Goal: Check status

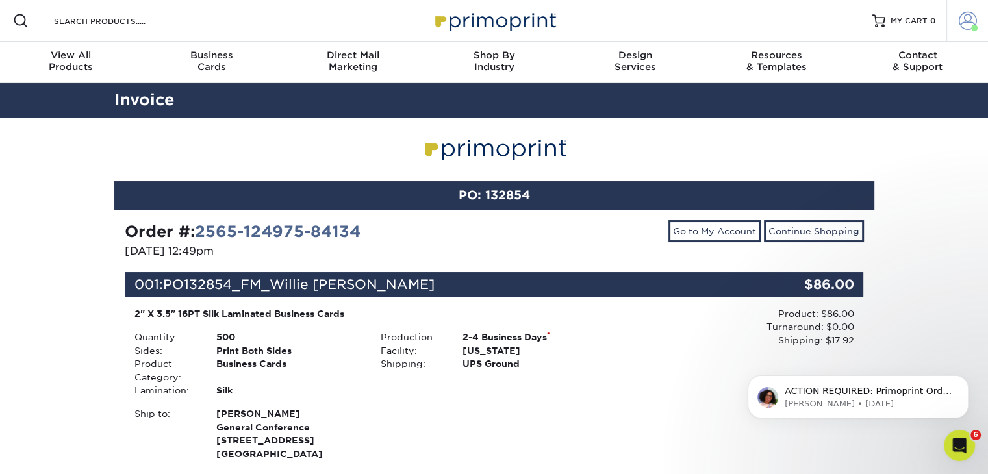
click at [967, 20] on span at bounding box center [967, 21] width 18 height 18
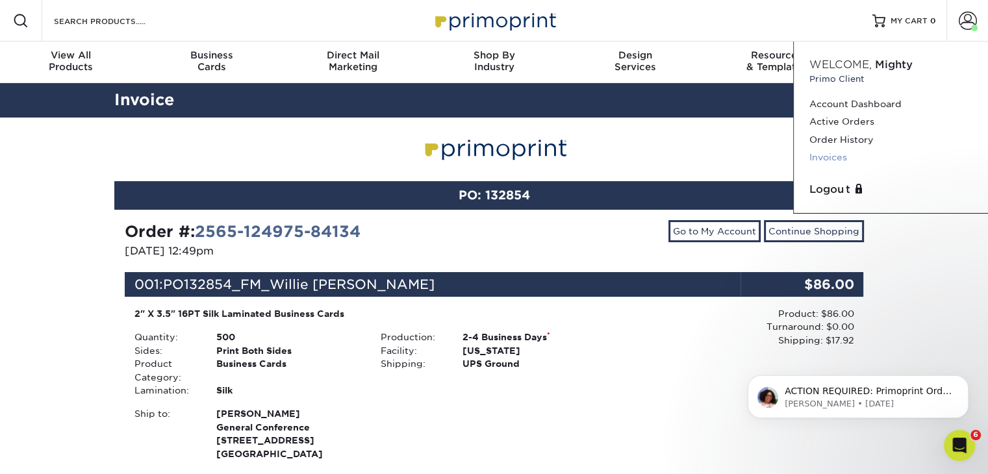
click at [828, 160] on link "Invoices" at bounding box center [890, 158] width 163 height 18
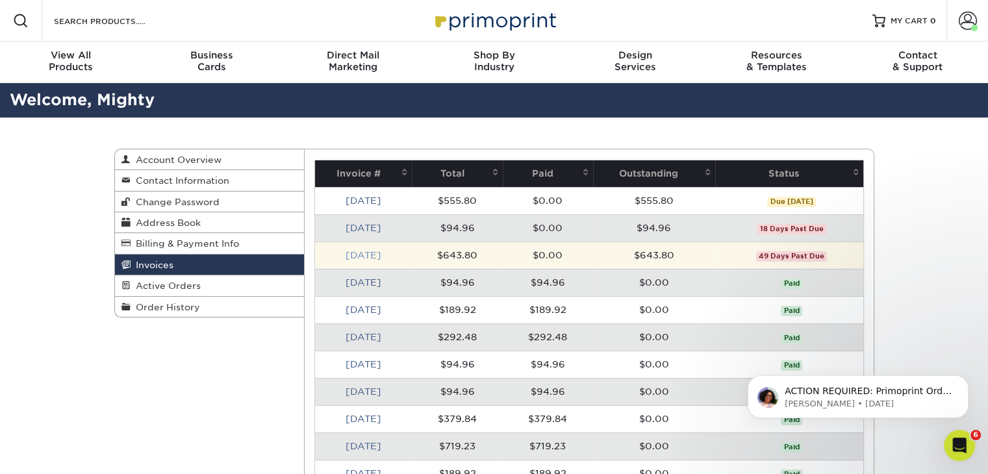
click at [360, 255] on link "[DATE]" at bounding box center [363, 255] width 36 height 10
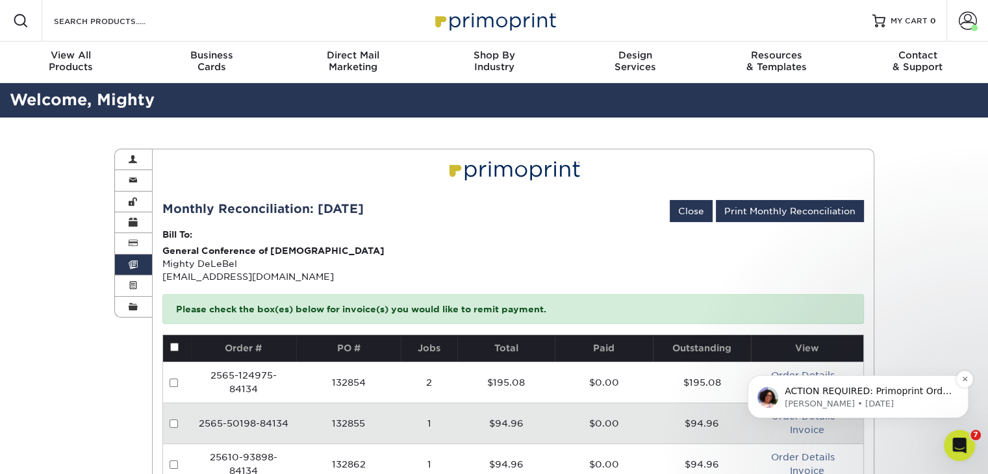
click at [856, 392] on p "ACTION REQUIRED: Primoprint Order 25814-93586-84134 Good morning, Thank you for…" at bounding box center [868, 391] width 168 height 13
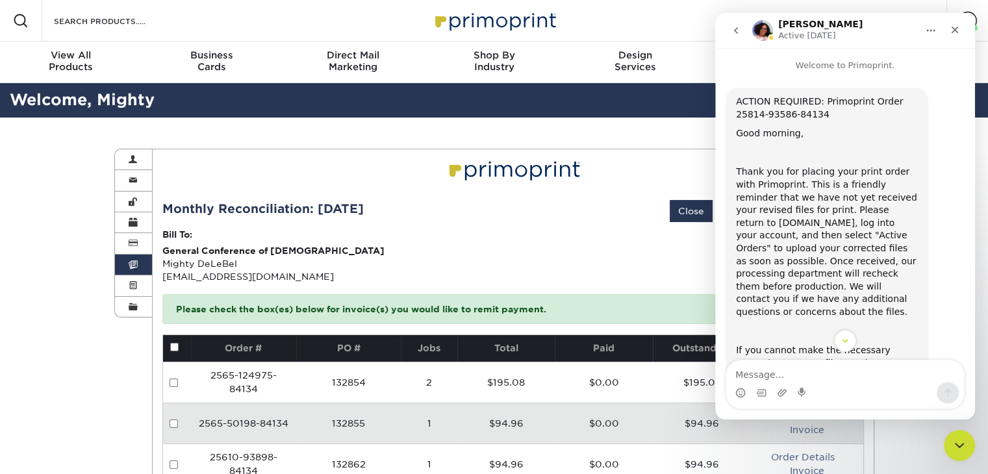
click at [554, 237] on p "Bill To:" at bounding box center [512, 234] width 701 height 13
click at [956, 30] on icon "Close" at bounding box center [954, 30] width 10 height 10
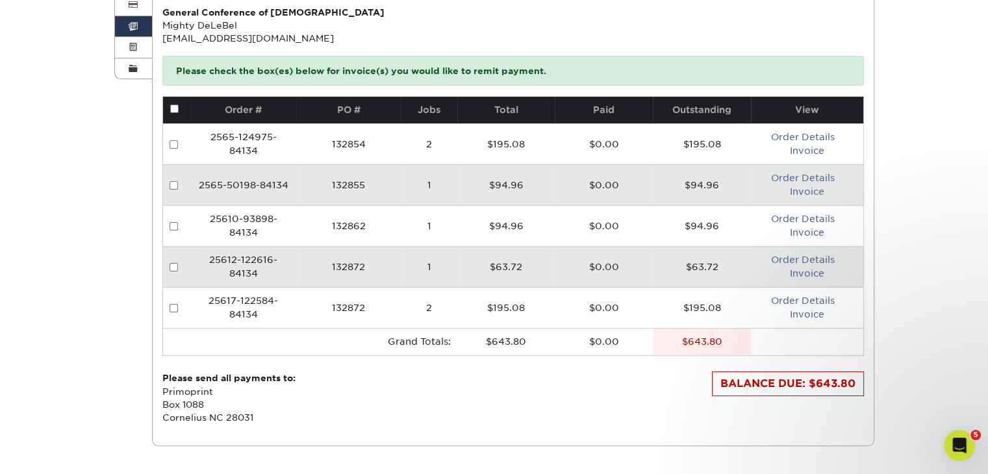
scroll to position [260, 0]
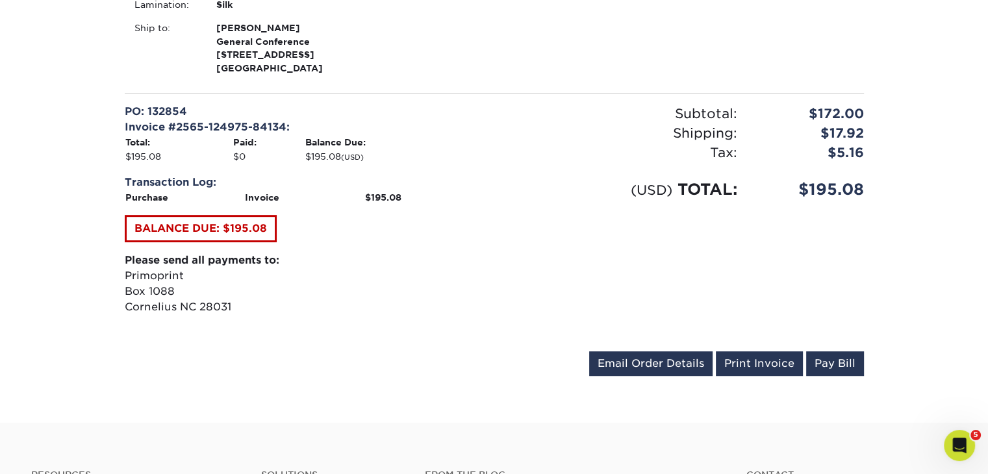
scroll to position [606, 0]
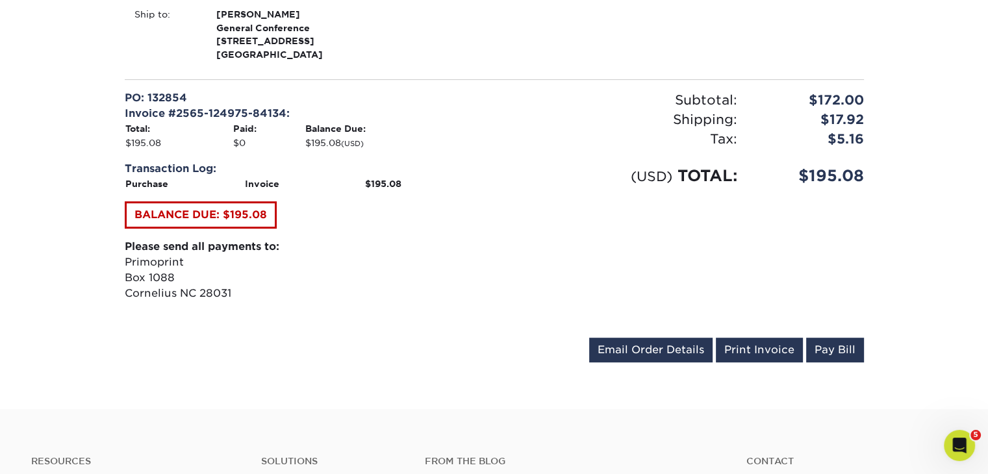
click at [546, 221] on div "Subtotal: $172.00 Shipping: $17.92 Discounts: - $0.00 Tax: $5.16 (USD) TOTAL: $…" at bounding box center [683, 208] width 379 height 237
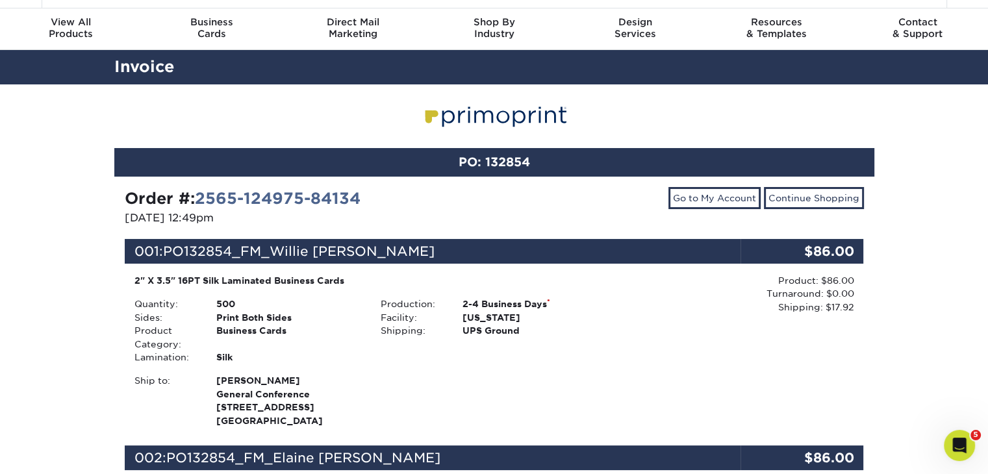
scroll to position [0, 0]
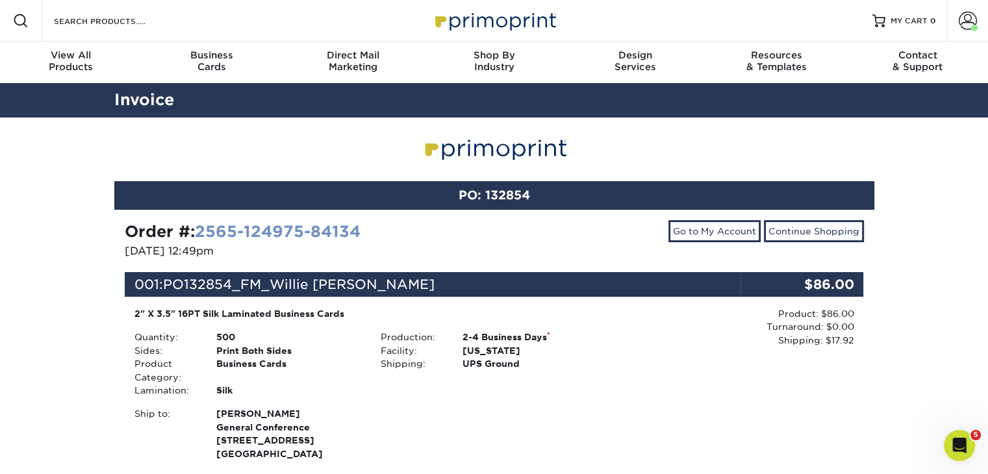
click at [312, 225] on link "2565-124975-84134" at bounding box center [278, 231] width 166 height 19
click at [297, 229] on link "2565-124975-84134" at bounding box center [278, 231] width 166 height 19
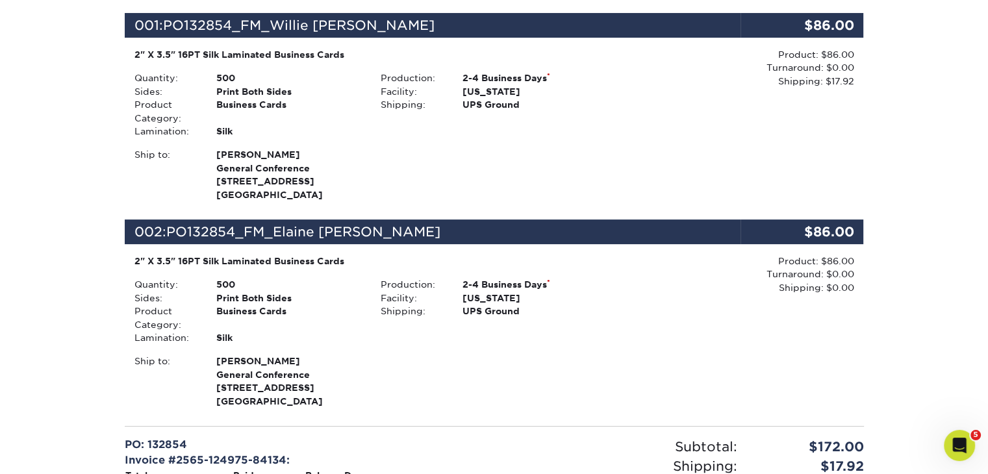
scroll to position [260, 0]
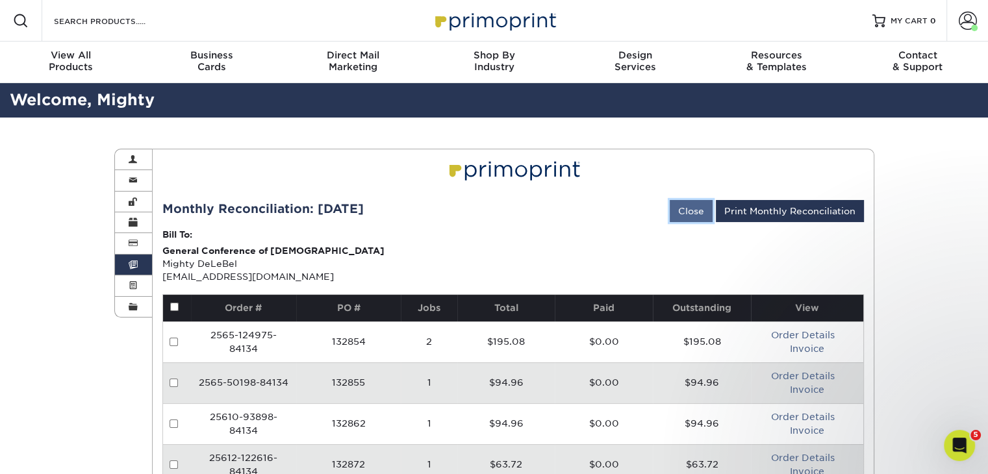
click at [679, 216] on link "Close" at bounding box center [690, 211] width 43 height 22
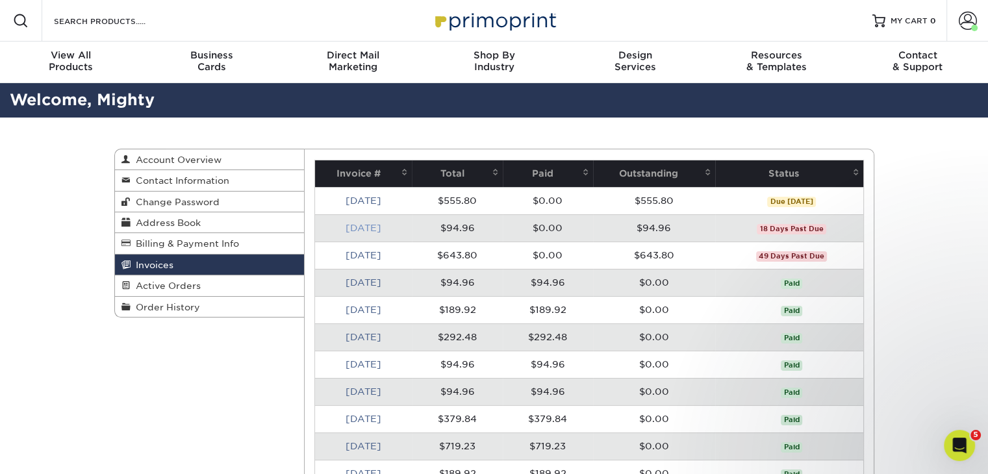
click at [362, 224] on link "[DATE]" at bounding box center [363, 228] width 36 height 10
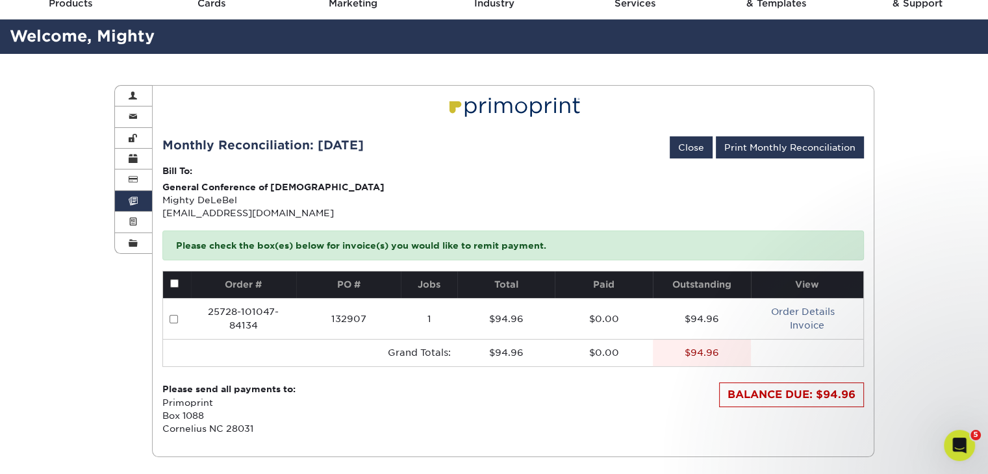
scroll to position [86, 0]
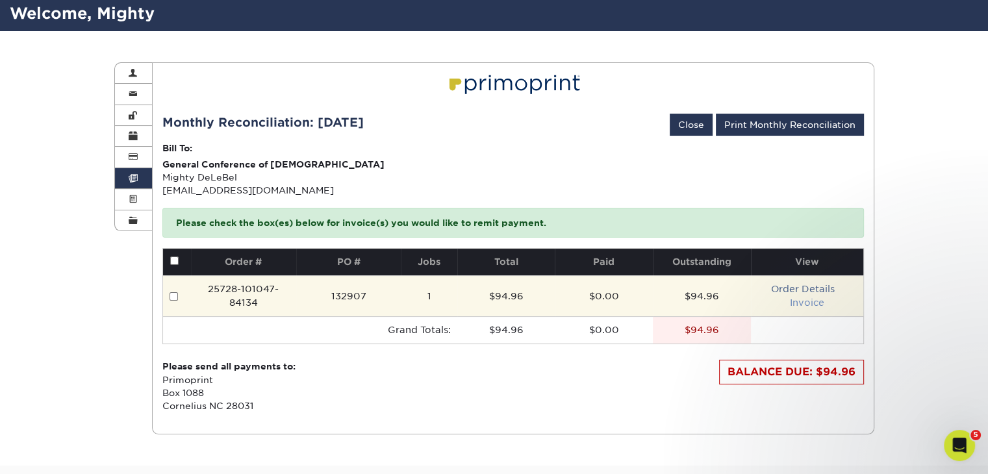
click at [816, 300] on link "Invoice" at bounding box center [807, 302] width 34 height 10
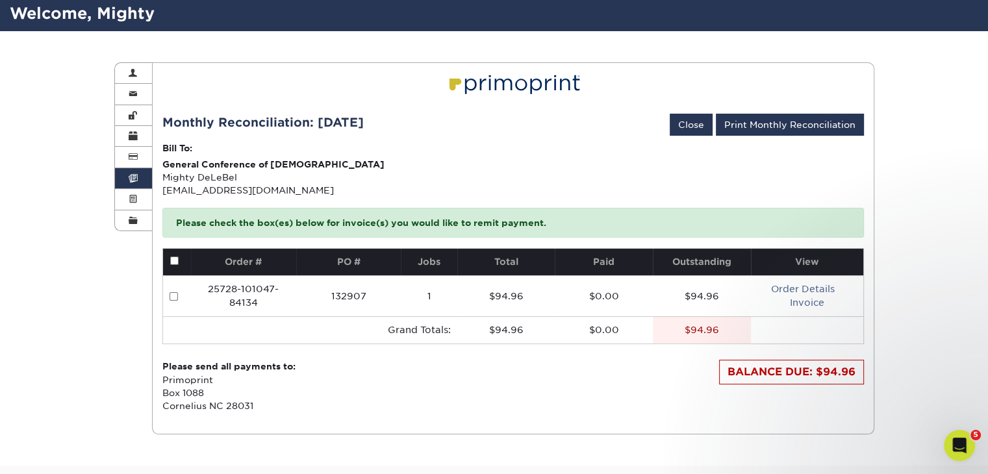
scroll to position [0, 0]
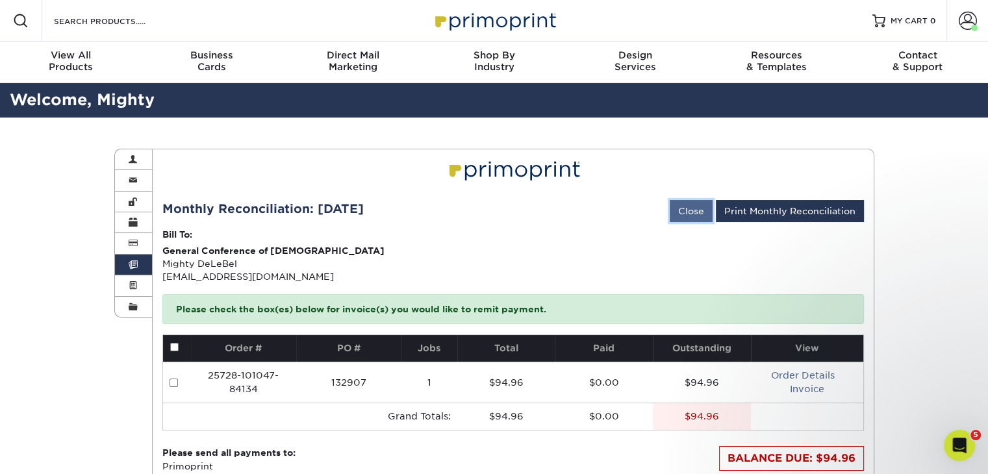
click at [693, 207] on link "Close" at bounding box center [690, 211] width 43 height 22
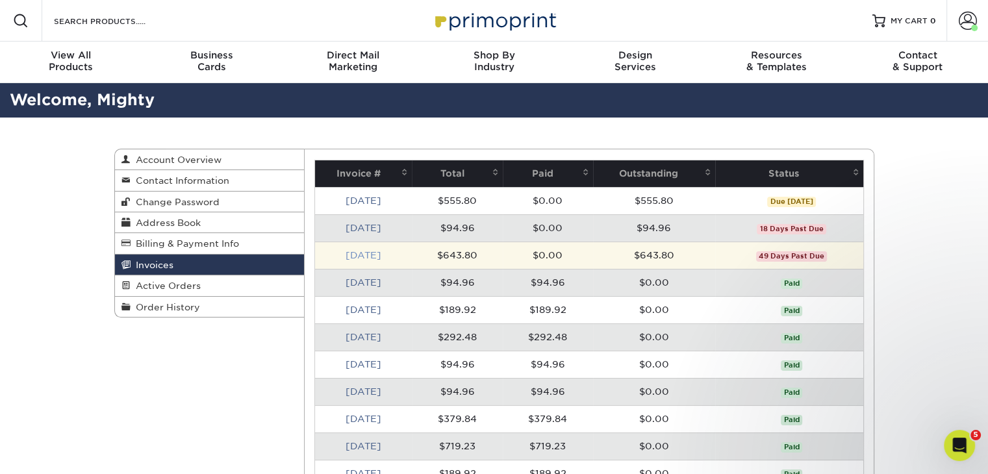
click at [371, 253] on link "[DATE]" at bounding box center [363, 255] width 36 height 10
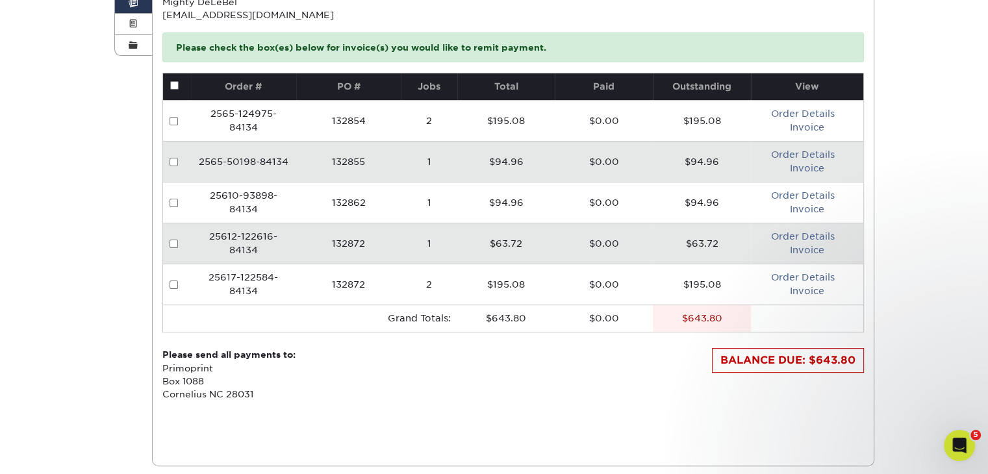
scroll to position [260, 0]
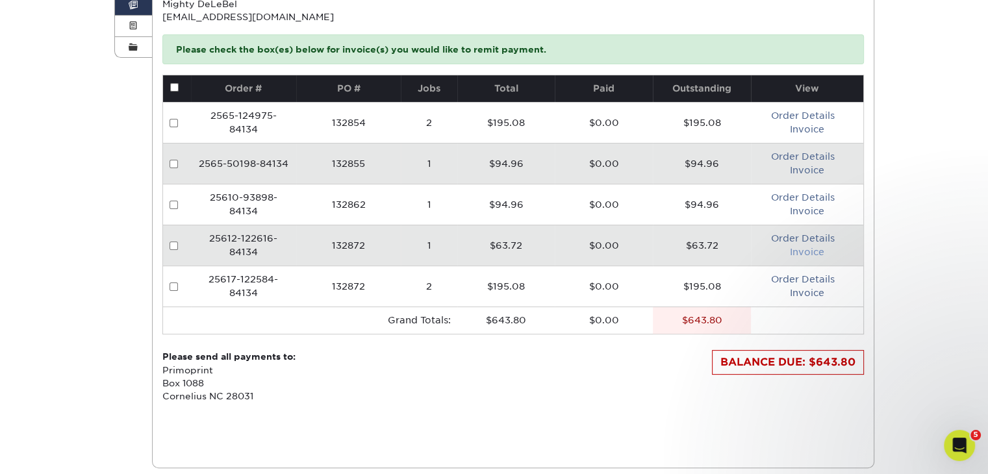
click at [804, 252] on link "Invoice" at bounding box center [807, 252] width 34 height 10
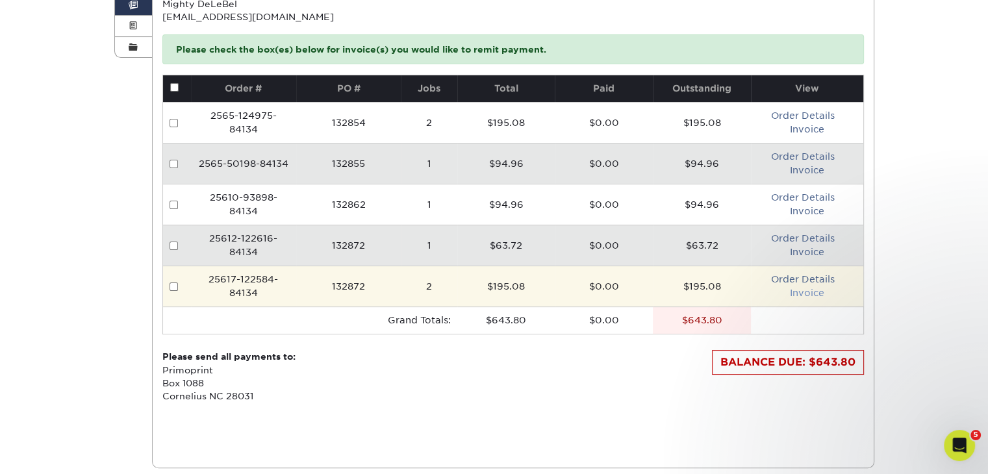
click at [812, 293] on link "Invoice" at bounding box center [807, 293] width 34 height 10
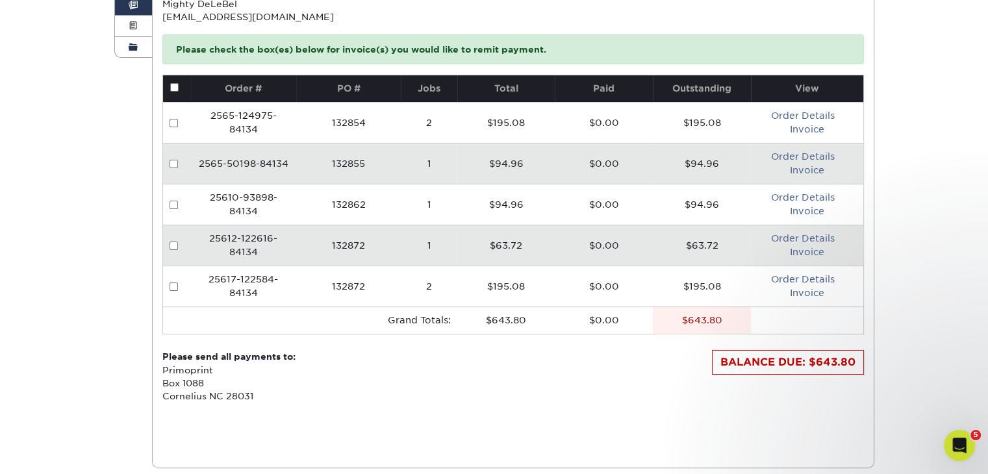
scroll to position [0, 0]
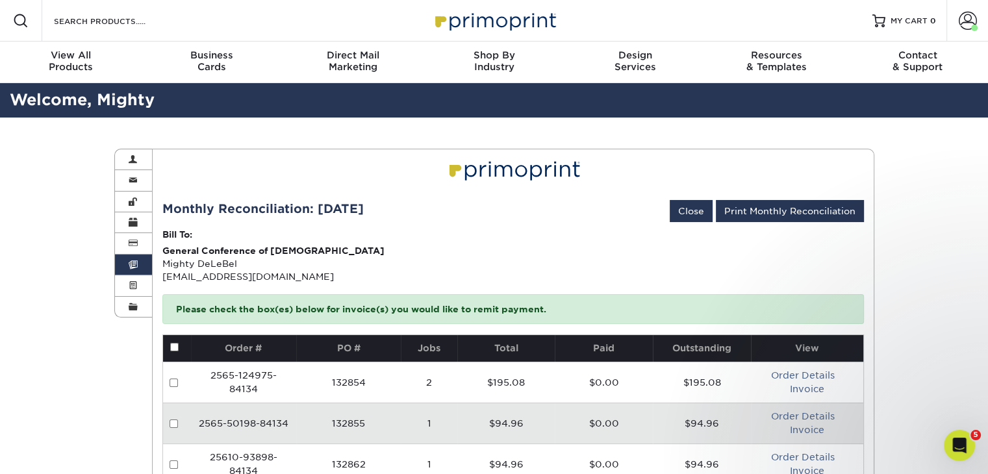
click at [131, 262] on span at bounding box center [133, 265] width 9 height 10
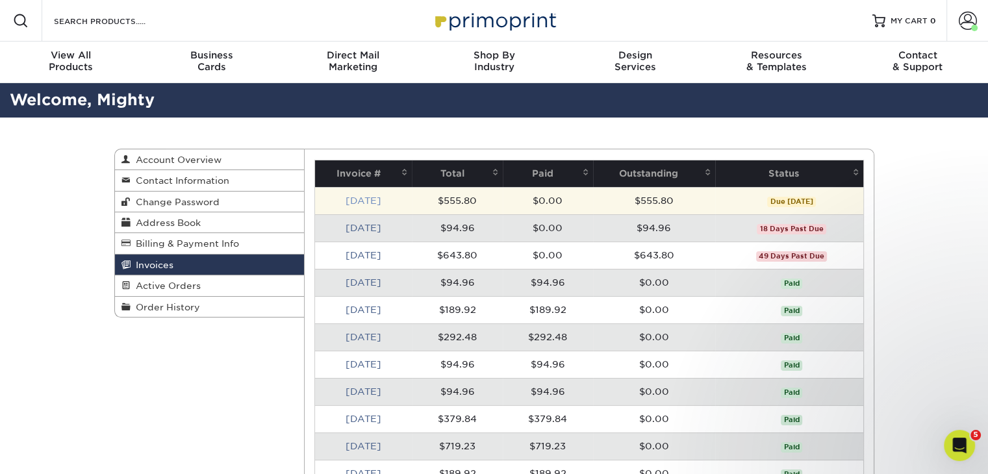
click at [364, 203] on link "[DATE]" at bounding box center [363, 200] width 36 height 10
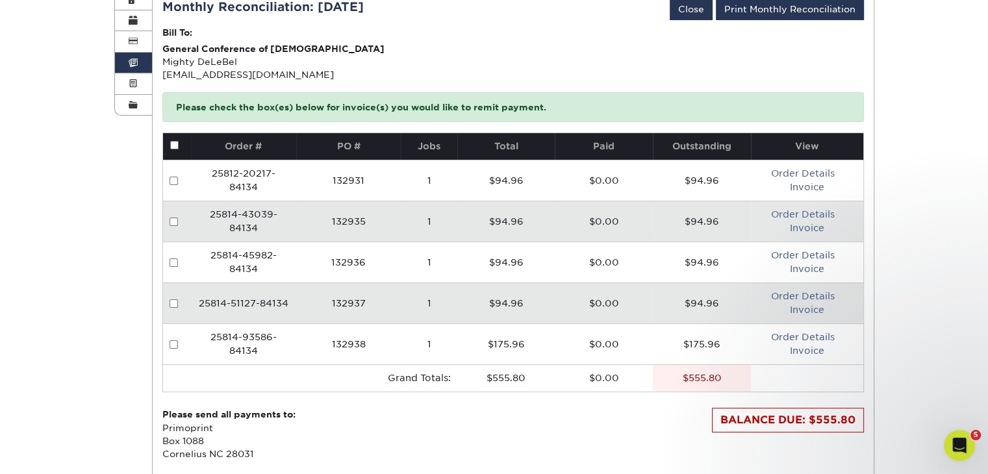
scroll to position [260, 0]
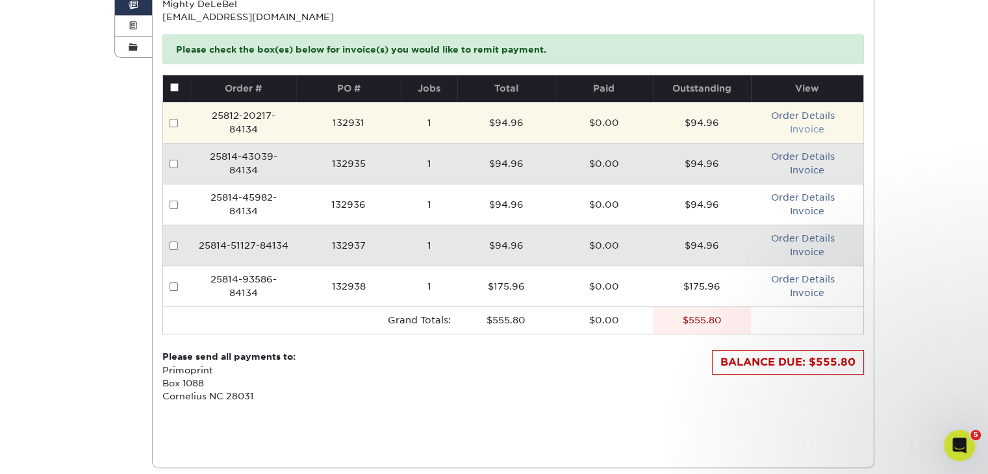
click at [814, 133] on td "Order Details Invoice" at bounding box center [807, 122] width 112 height 41
click at [810, 128] on link "Invoice" at bounding box center [807, 129] width 34 height 10
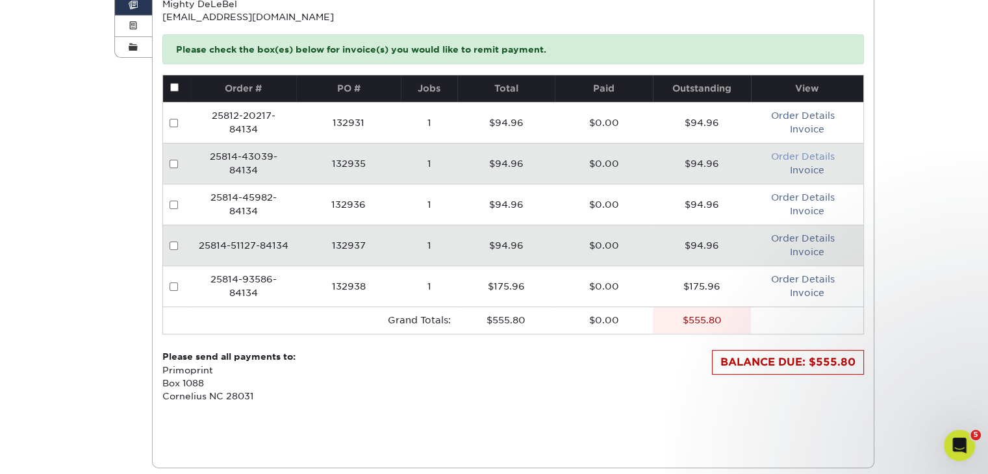
click at [814, 155] on link "Order Details" at bounding box center [803, 156] width 64 height 10
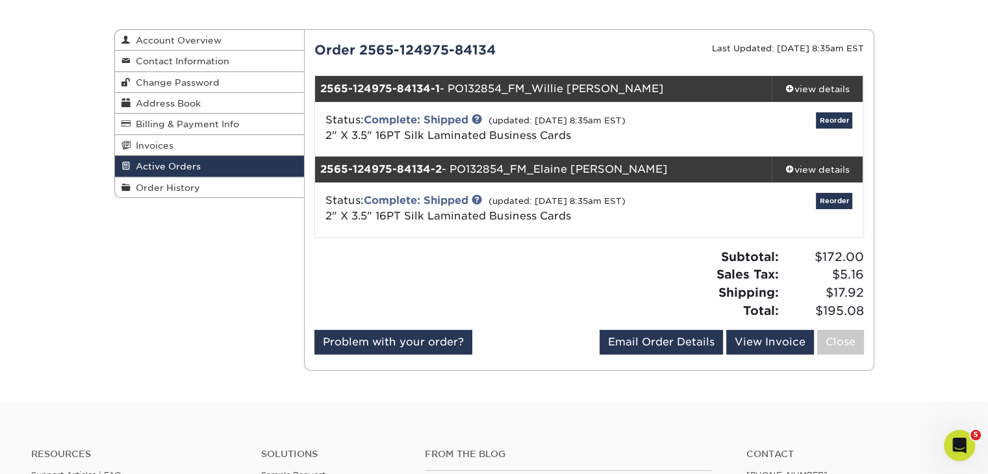
scroll to position [173, 0]
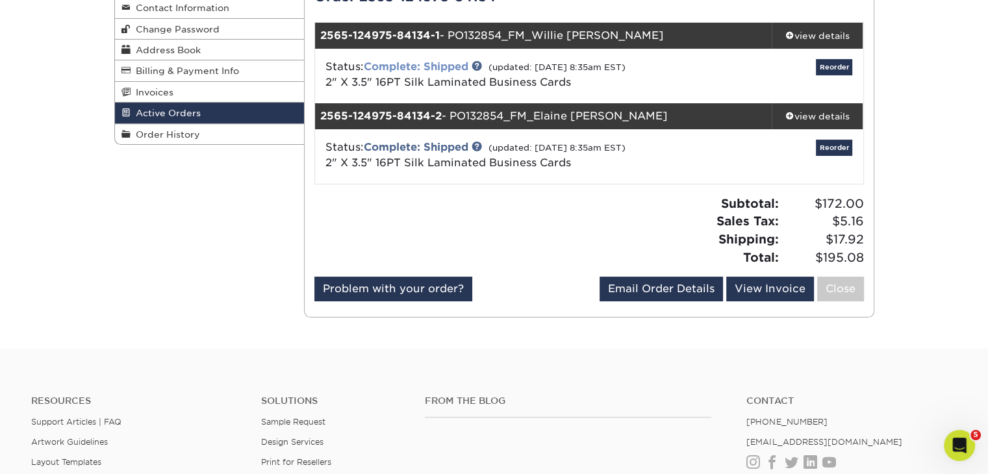
click at [453, 67] on link "Complete: Shipped" at bounding box center [416, 66] width 105 height 12
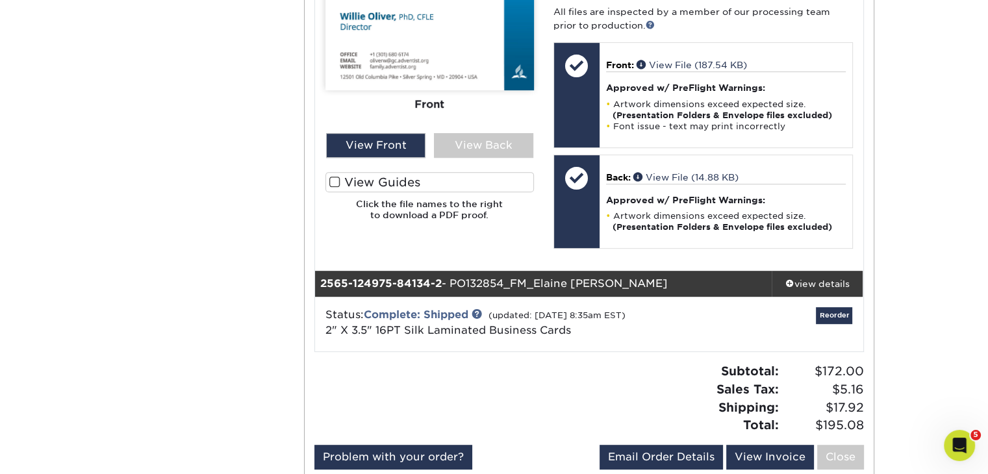
scroll to position [692, 0]
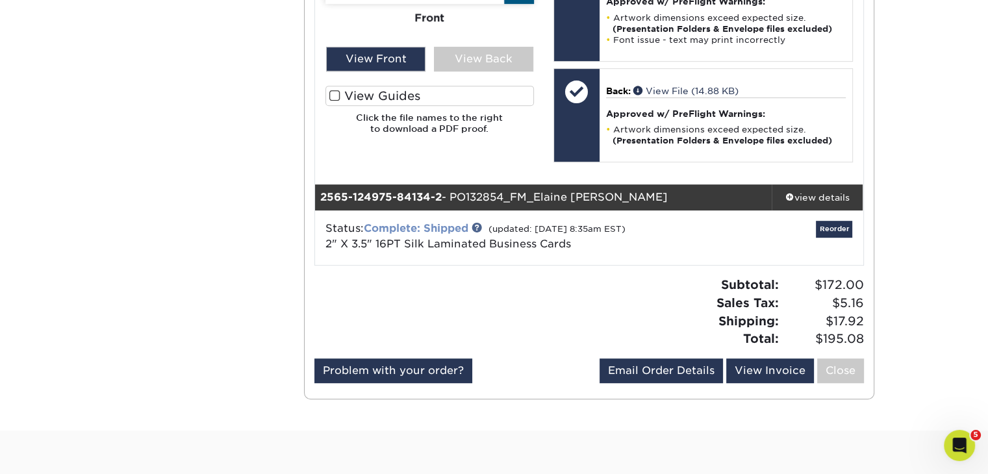
click at [445, 224] on link "Complete: Shipped" at bounding box center [416, 228] width 105 height 12
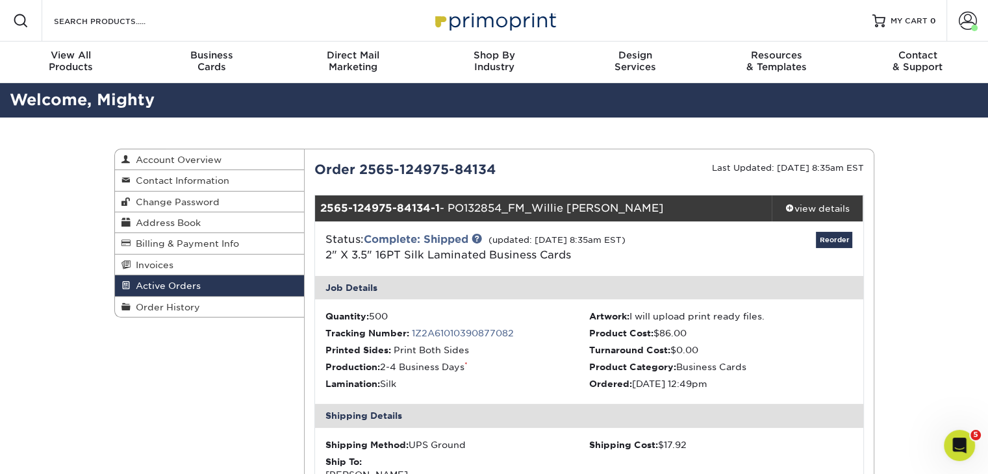
scroll to position [0, 0]
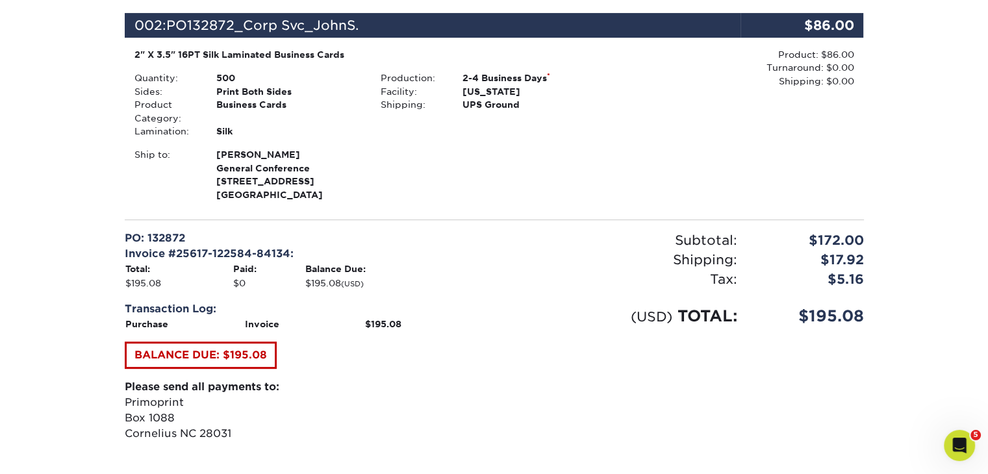
scroll to position [519, 0]
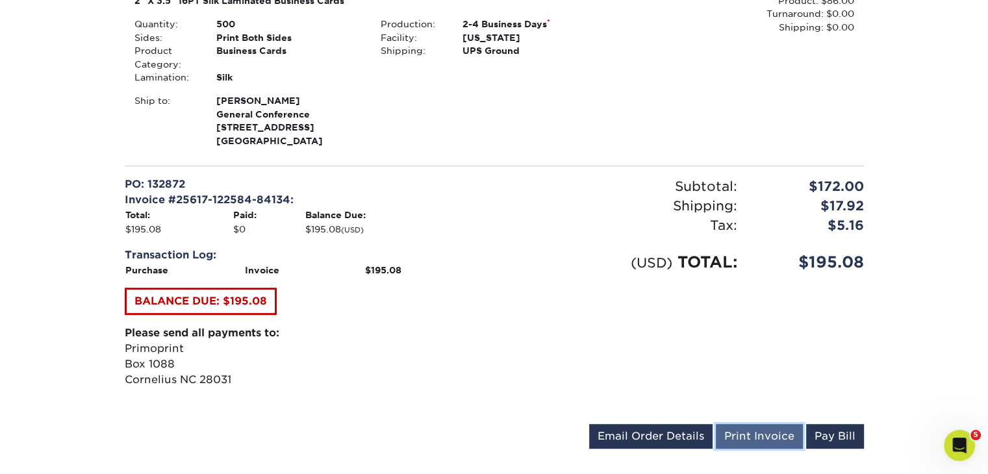
click at [762, 437] on link "Print Invoice" at bounding box center [759, 436] width 87 height 25
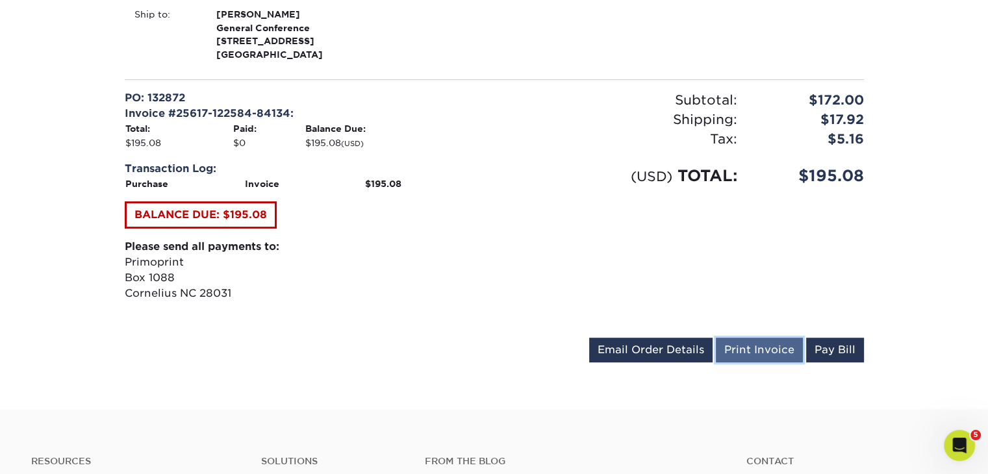
click at [764, 349] on link "Print Invoice" at bounding box center [759, 350] width 87 height 25
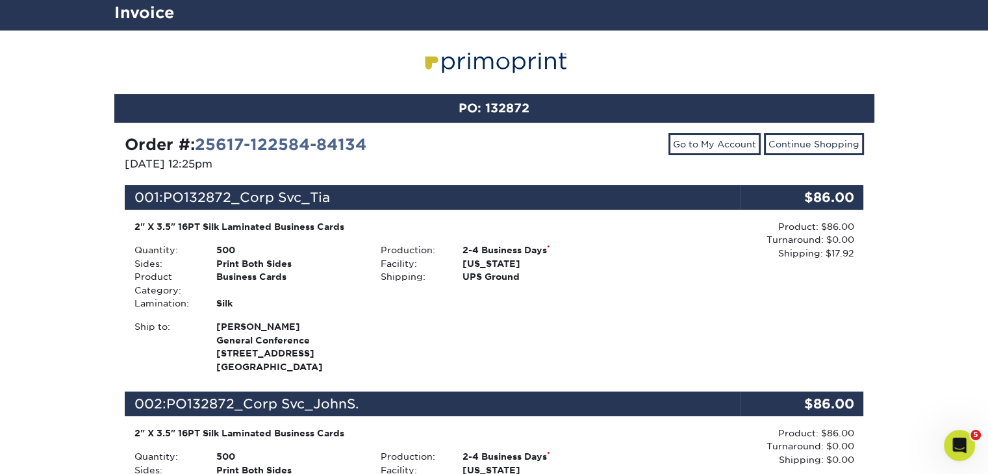
scroll to position [0, 0]
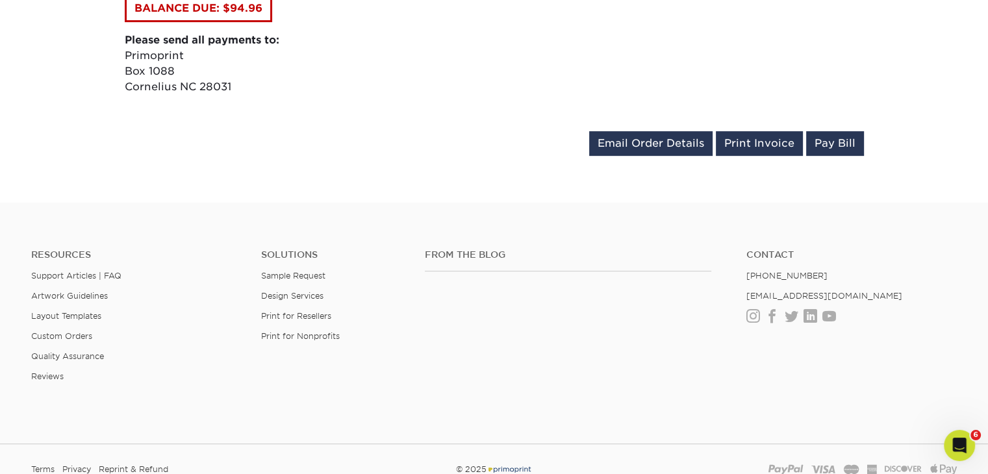
scroll to position [86, 0]
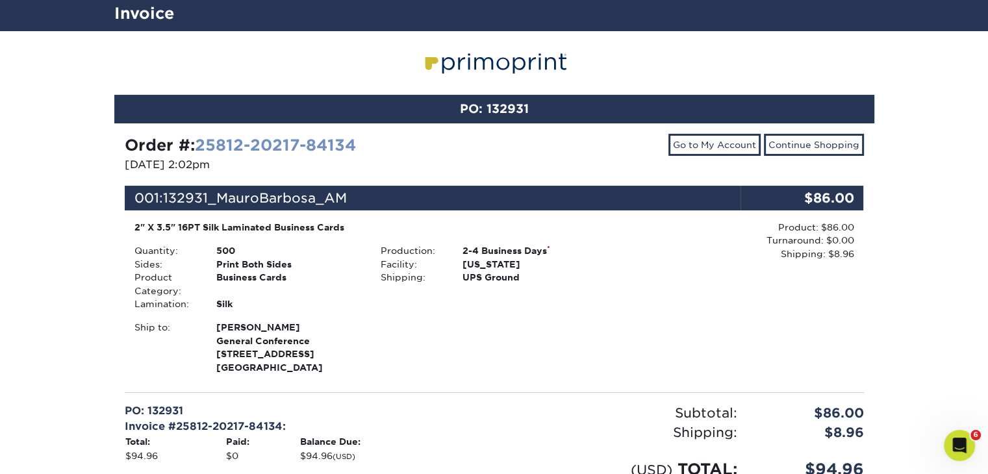
click at [262, 142] on link "25812-20217-84134" at bounding box center [275, 145] width 161 height 19
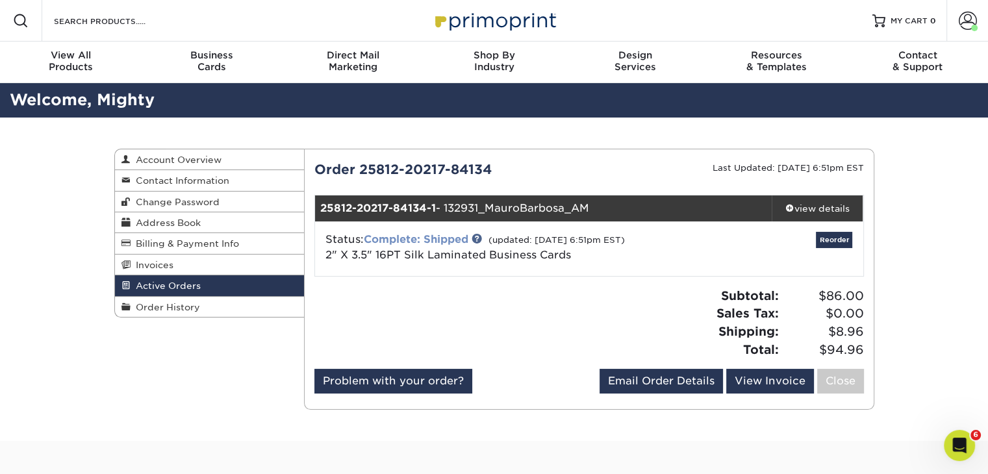
click at [436, 238] on link "Complete: Shipped" at bounding box center [416, 239] width 105 height 12
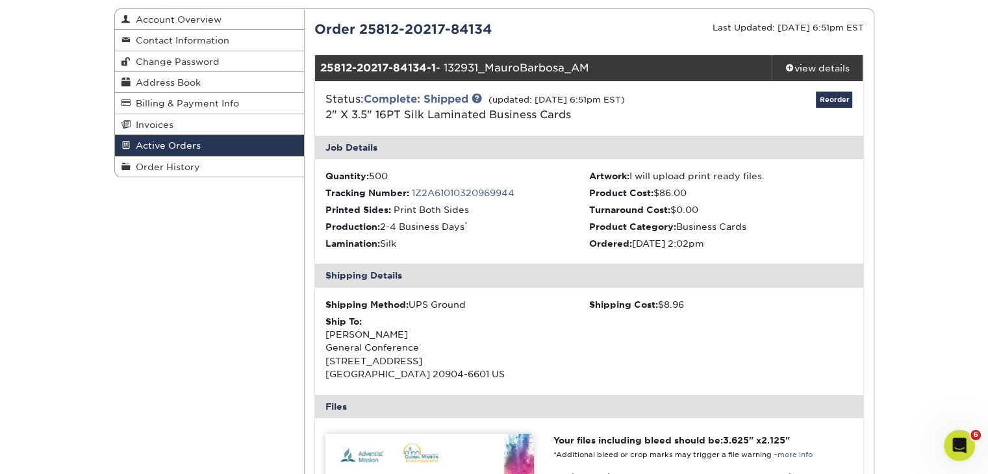
scroll to position [86, 0]
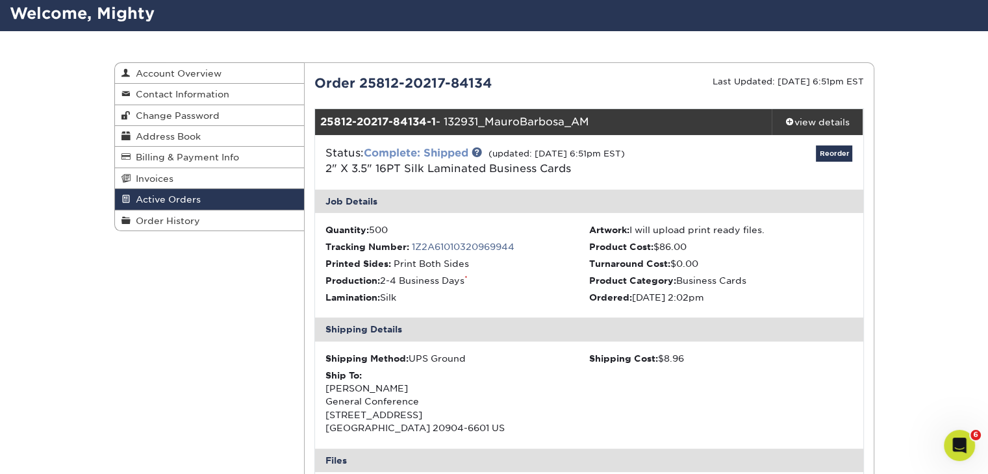
click at [436, 154] on link "Complete: Shipped" at bounding box center [416, 153] width 105 height 12
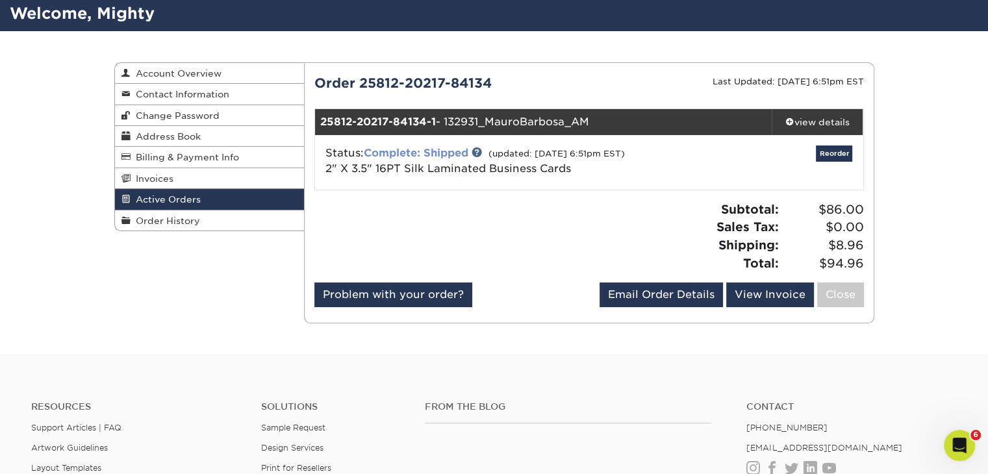
click at [436, 154] on link "Complete: Shipped" at bounding box center [416, 153] width 105 height 12
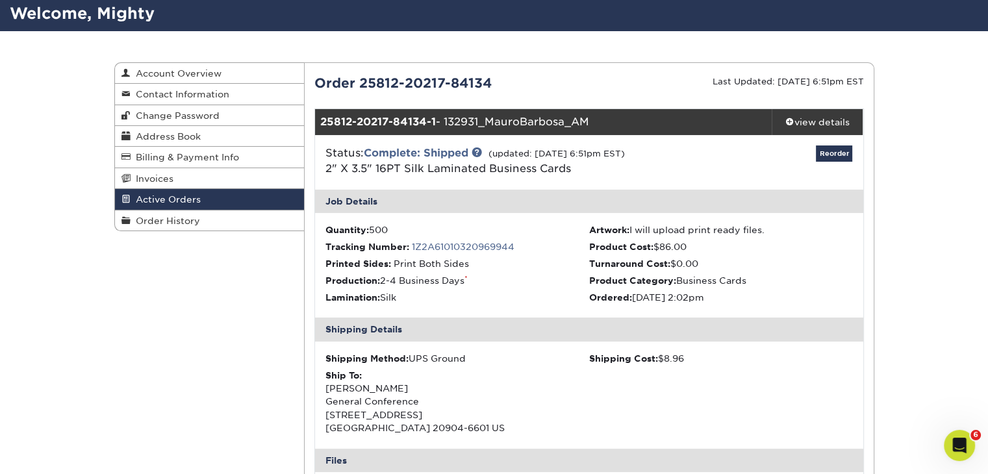
click at [321, 86] on div "Order 25812-20217-84134" at bounding box center [447, 82] width 284 height 19
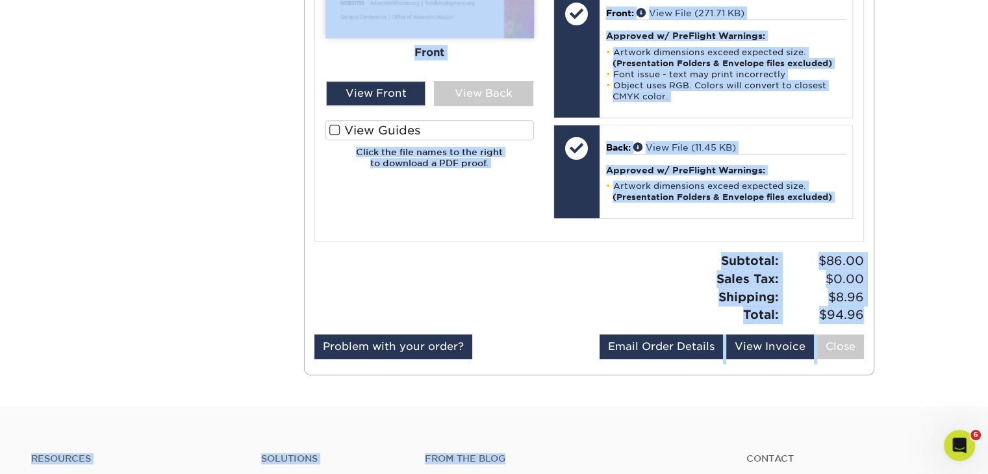
scroll to position [751, 0]
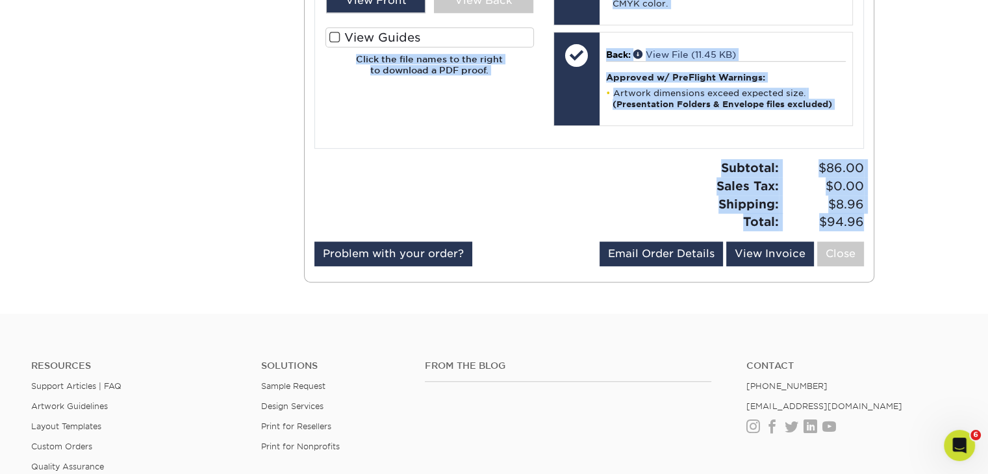
drag, startPoint x: 314, startPoint y: 81, endPoint x: 869, endPoint y: 219, distance: 572.1
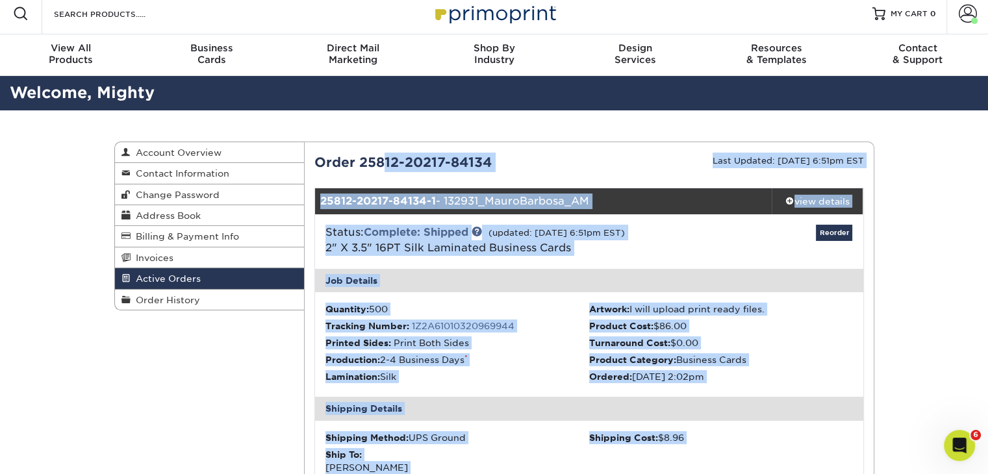
scroll to position [0, 0]
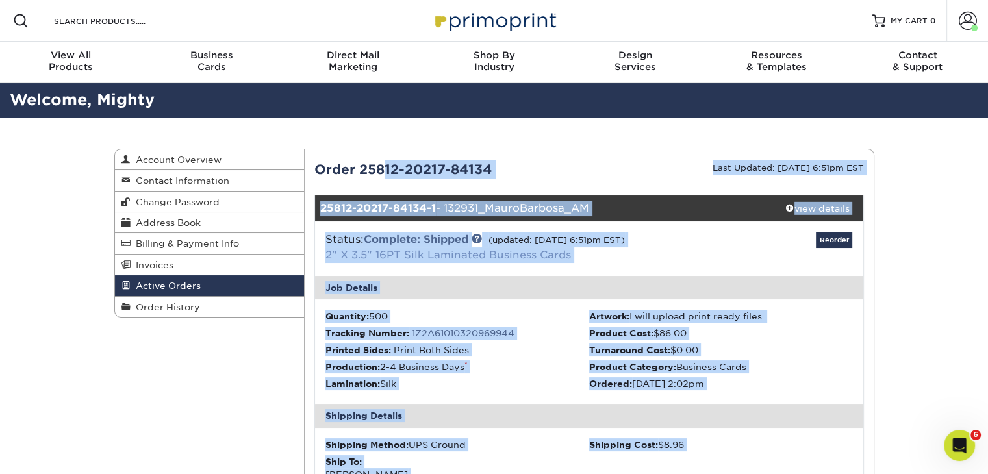
click at [567, 258] on link "2" X 3.5" 16PT Silk Laminated Business Cards" at bounding box center [447, 255] width 245 height 12
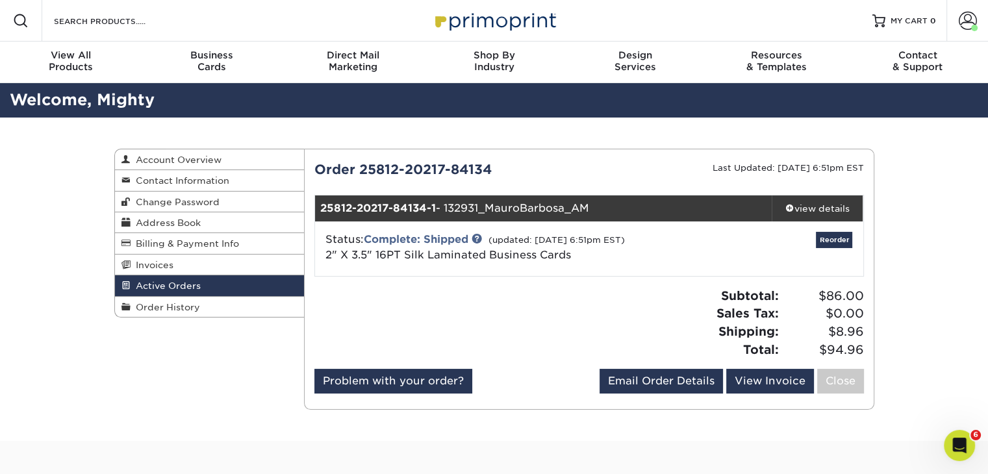
click at [984, 282] on div "Active Orders Account Overview Contact Information Change Password Address Book…" at bounding box center [494, 279] width 988 height 323
click at [394, 240] on link "Complete: Shipped" at bounding box center [416, 239] width 105 height 12
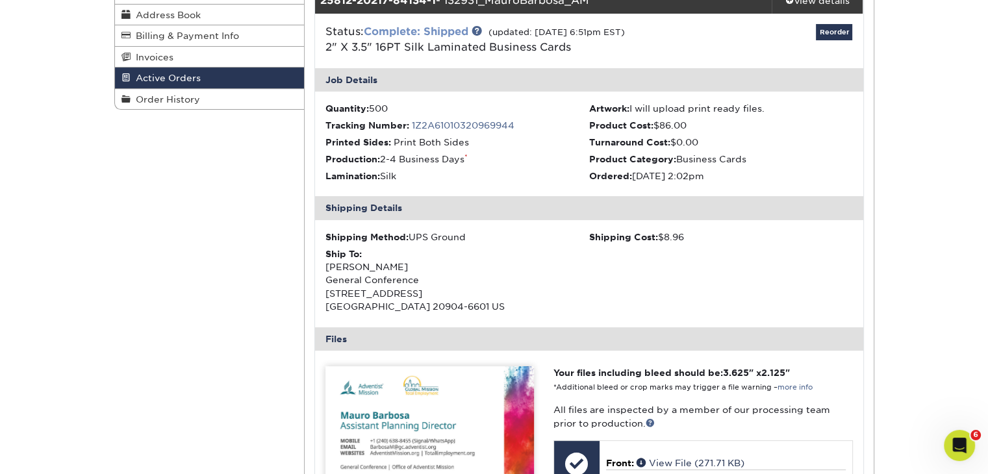
scroll to position [173, 0]
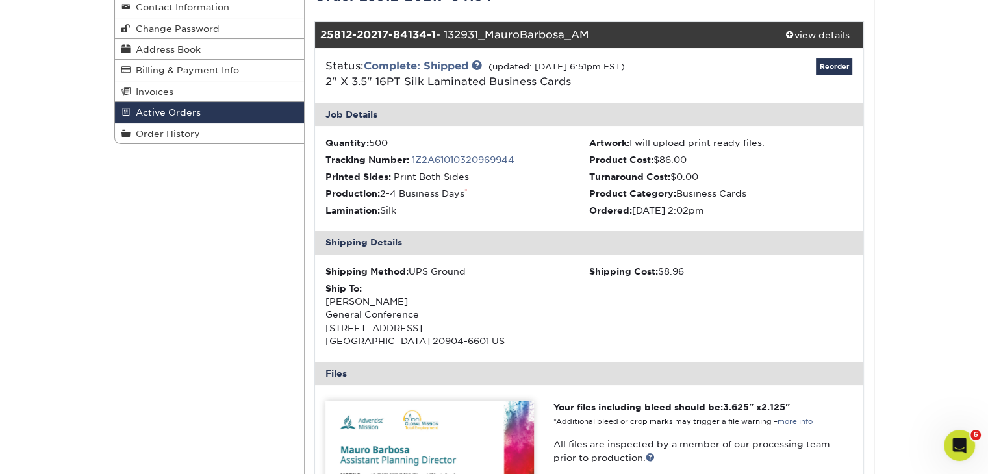
click at [667, 320] on div "Shipping Method: UPS Ground Shipping Cost: $8.96 Ship To: Tanya Holland General…" at bounding box center [589, 308] width 548 height 107
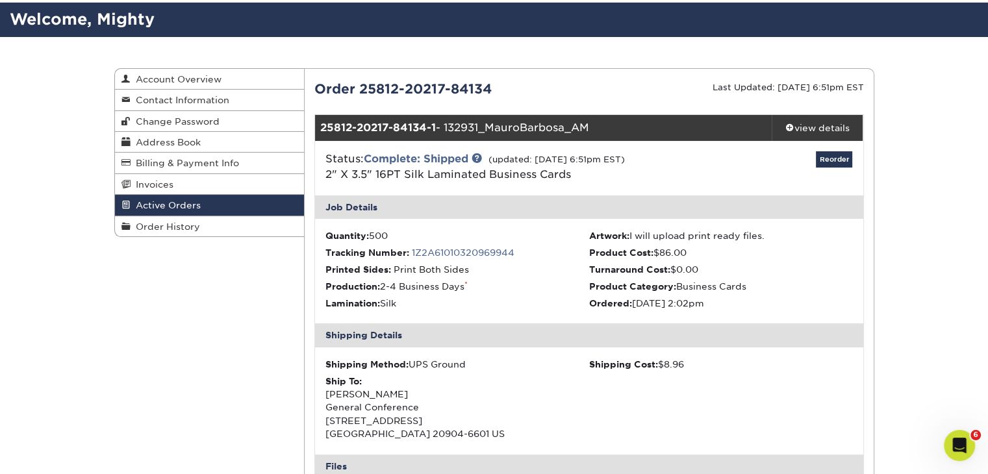
scroll to position [75, 0]
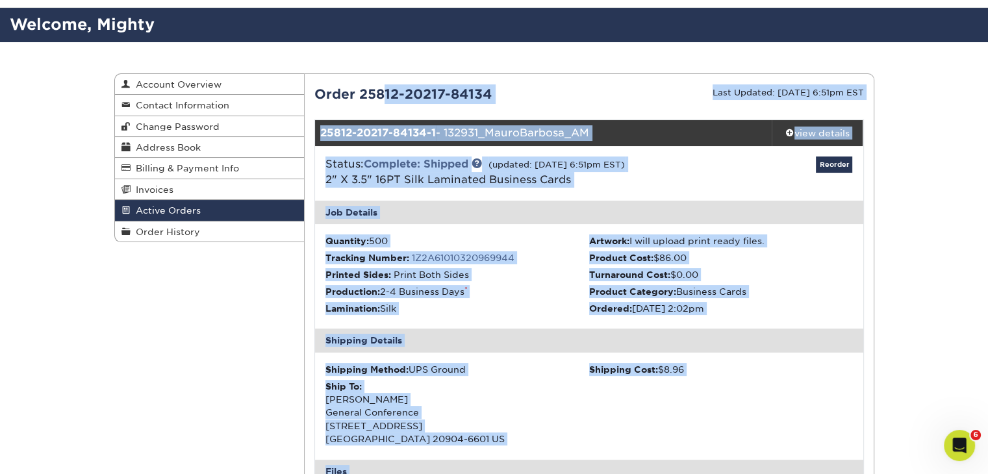
drag, startPoint x: 864, startPoint y: 277, endPoint x: 314, endPoint y: 92, distance: 580.8
click at [835, 320] on ul "Quantity: 500 Artwork: I will upload print ready files. Tracking Number: 1Z2A61…" at bounding box center [589, 276] width 548 height 105
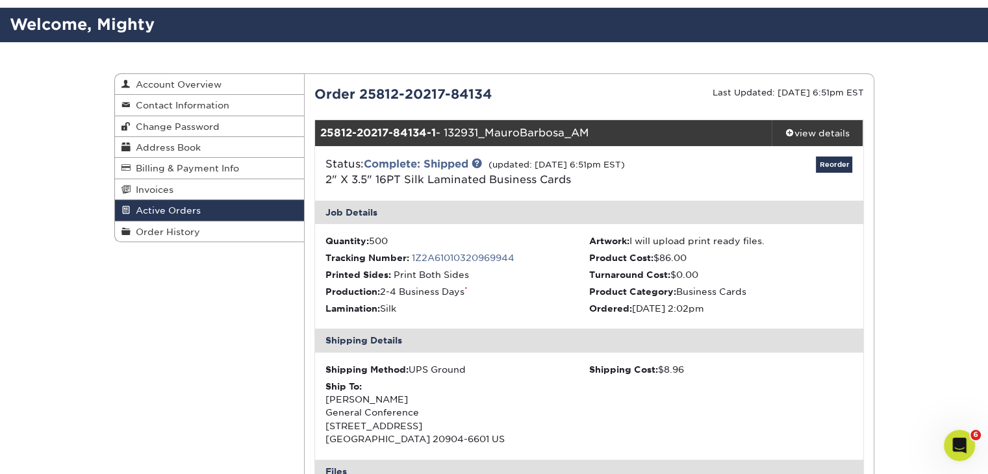
click at [446, 90] on div "Order 25812-20217-84134" at bounding box center [447, 93] width 284 height 19
drag, startPoint x: 443, startPoint y: 92, endPoint x: 357, endPoint y: 96, distance: 85.8
click at [357, 96] on div "Order 25812-20217-84134" at bounding box center [447, 93] width 284 height 19
copy div "25812-20217"
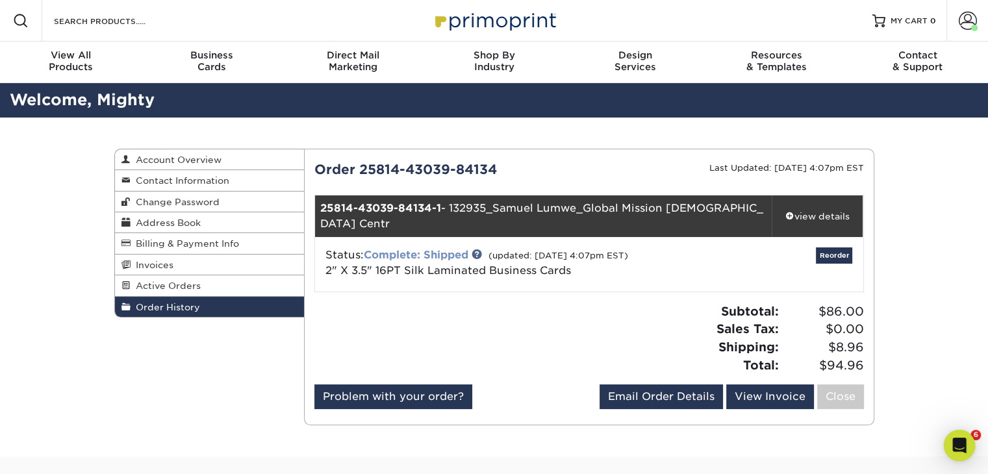
click at [450, 249] on link "Complete: Shipped" at bounding box center [416, 255] width 105 height 12
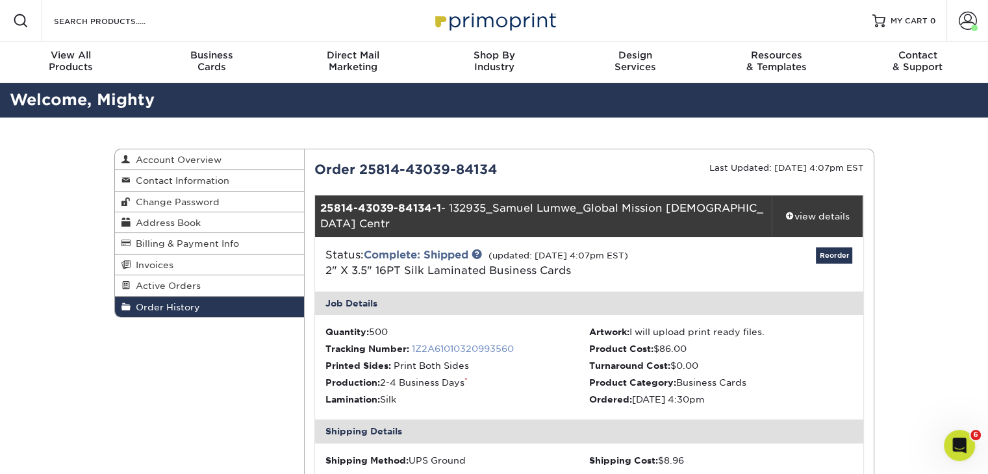
click at [488, 343] on link "1Z2A61010320993560" at bounding box center [463, 348] width 102 height 10
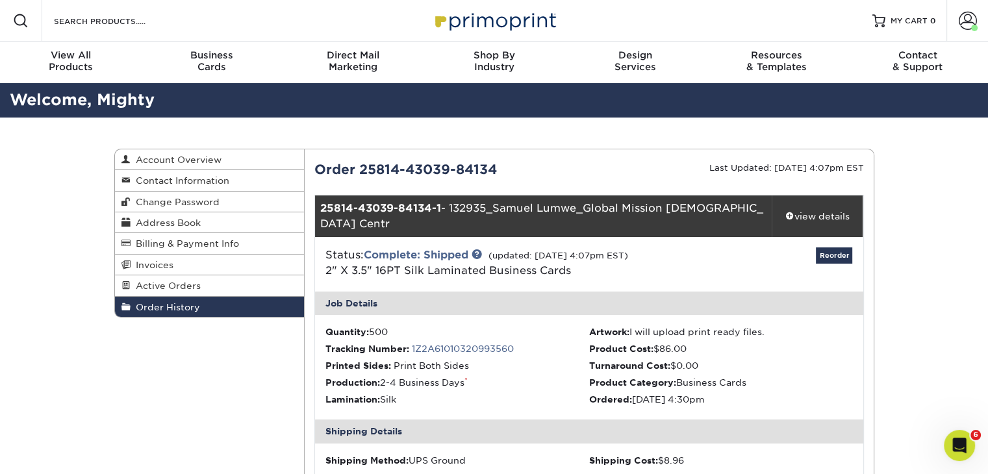
drag, startPoint x: 359, startPoint y: 172, endPoint x: 446, endPoint y: 177, distance: 87.2
click at [446, 177] on div "Order 25814-43039-84134" at bounding box center [447, 169] width 284 height 19
copy div "25814-43039"
click at [446, 177] on div "Order 25814-43039-84134" at bounding box center [447, 169] width 284 height 19
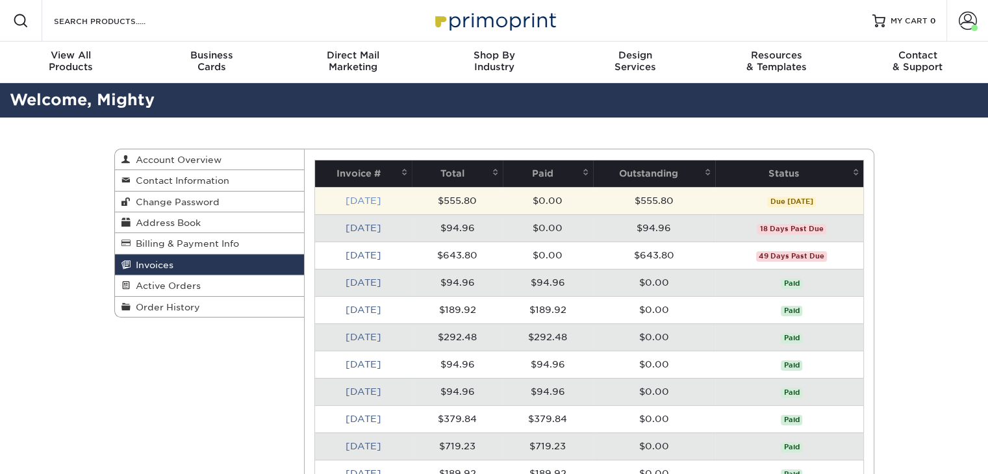
click at [360, 203] on link "[DATE]" at bounding box center [363, 200] width 36 height 10
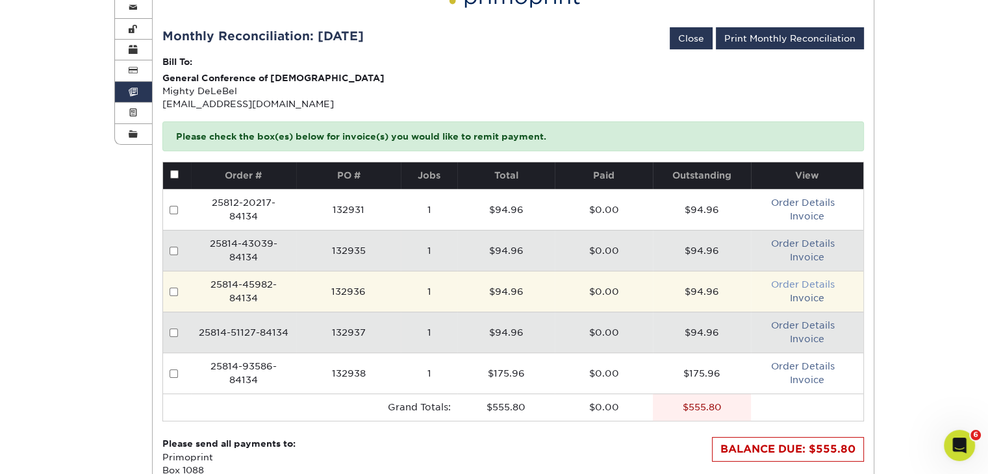
click at [809, 284] on link "Order Details" at bounding box center [803, 284] width 64 height 10
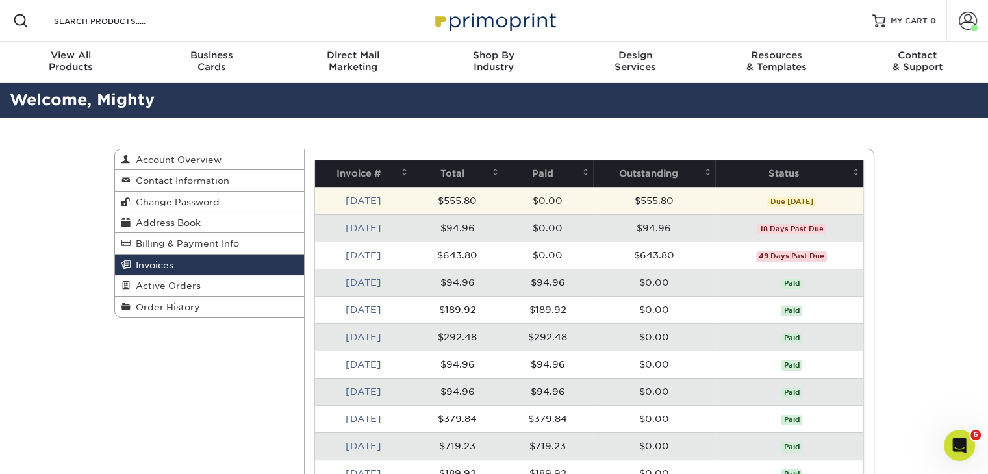
click at [340, 194] on td "[DATE]" at bounding box center [363, 200] width 97 height 27
click at [348, 199] on link "[DATE]" at bounding box center [363, 200] width 36 height 10
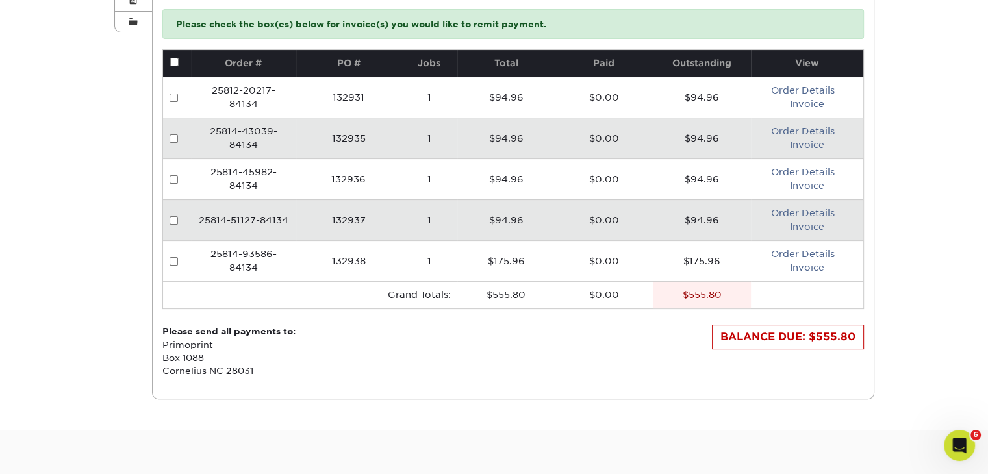
scroll to position [260, 0]
